Goal: Transaction & Acquisition: Book appointment/travel/reservation

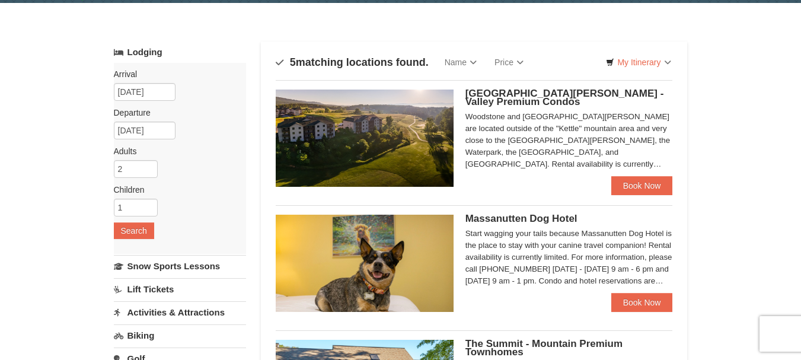
scroll to position [59, 0]
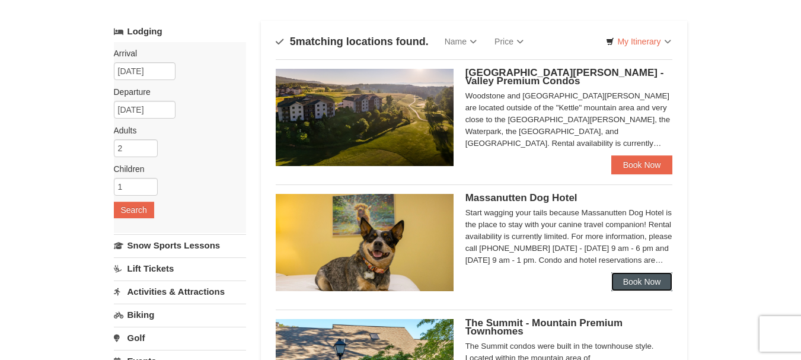
click at [648, 288] on link "Book Now" at bounding box center [642, 281] width 62 height 19
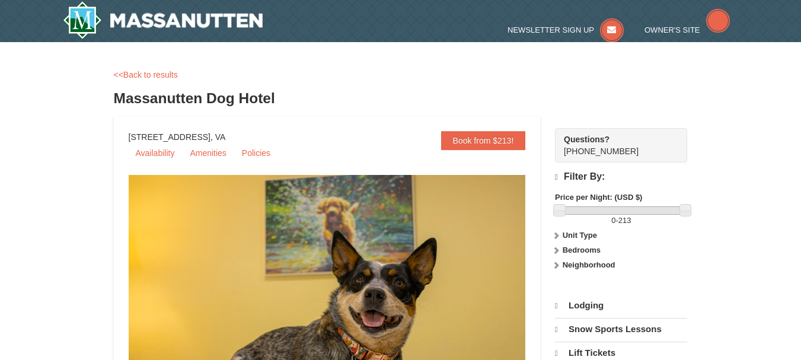
select select "9"
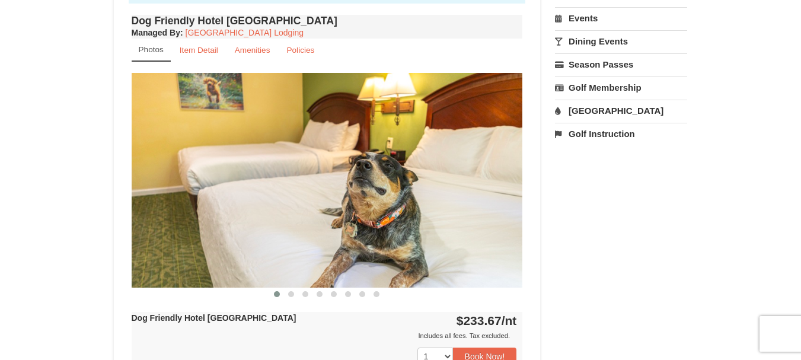
scroll to position [415, 0]
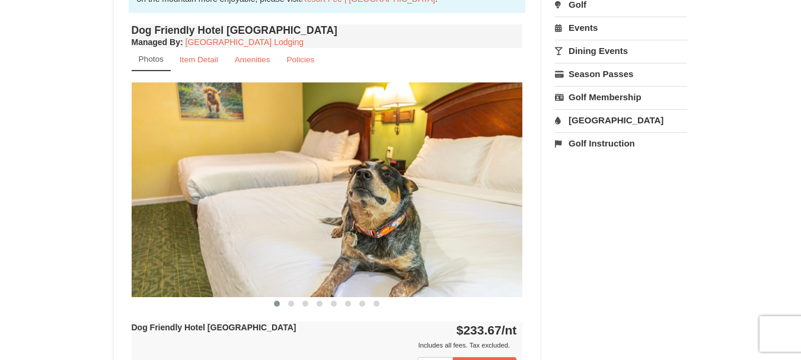
click at [499, 182] on img at bounding box center [327, 189] width 391 height 214
click at [289, 307] on button at bounding box center [291, 304] width 14 height 12
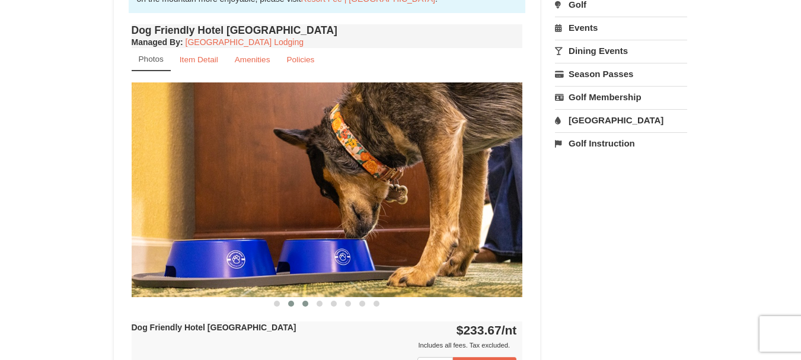
click at [305, 305] on span at bounding box center [305, 304] width 6 height 6
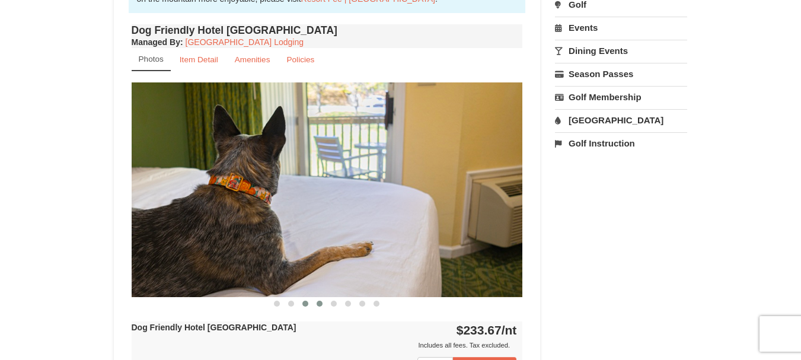
click at [317, 306] on button at bounding box center [319, 304] width 14 height 12
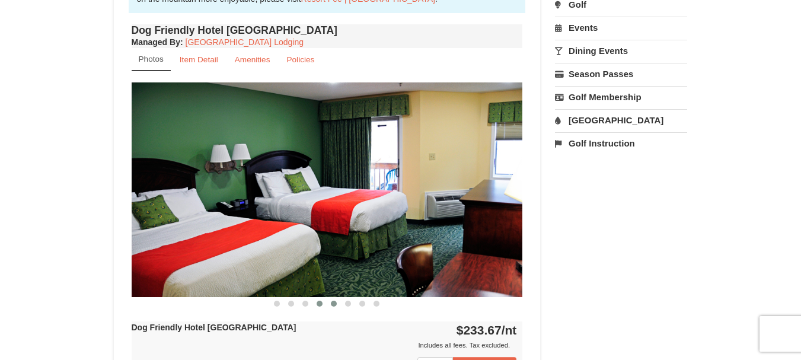
click at [334, 307] on button at bounding box center [334, 304] width 14 height 12
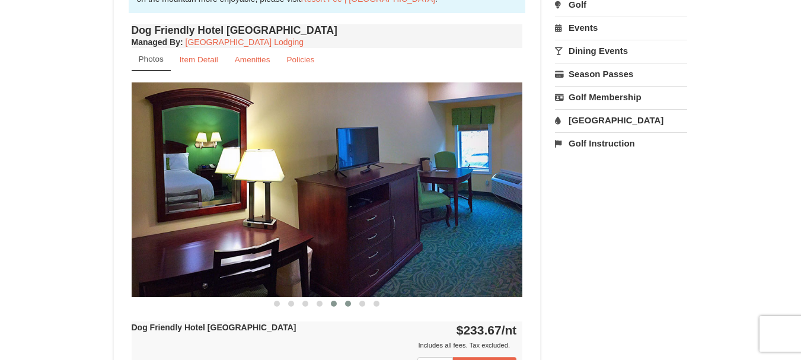
click at [345, 304] on span at bounding box center [348, 304] width 6 height 6
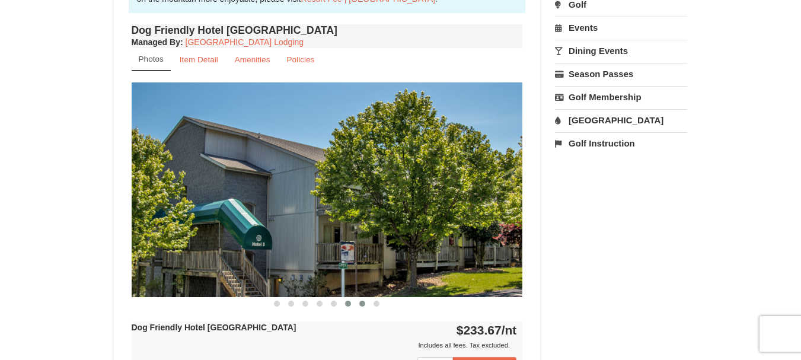
click at [360, 305] on span at bounding box center [362, 304] width 6 height 6
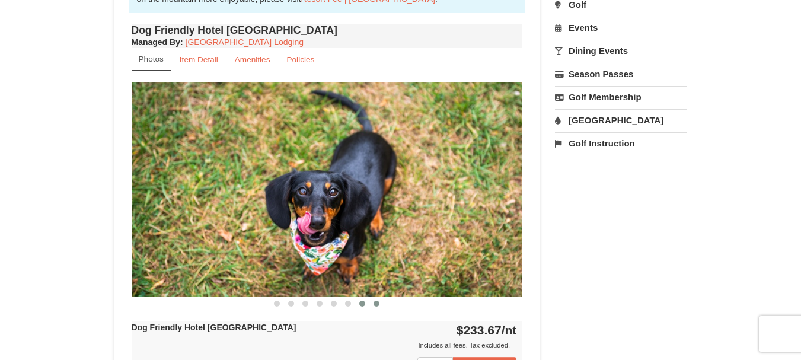
click at [375, 305] on span at bounding box center [377, 304] width 6 height 6
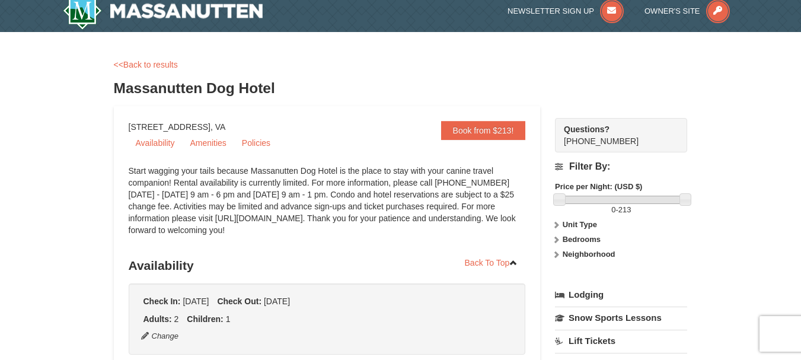
scroll to position [0, 0]
